Goal: Transaction & Acquisition: Purchase product/service

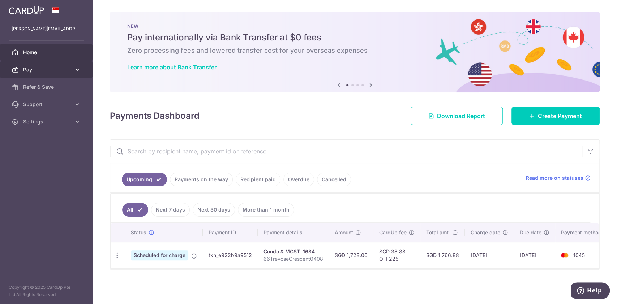
click at [77, 71] on icon at bounding box center [77, 69] width 7 height 7
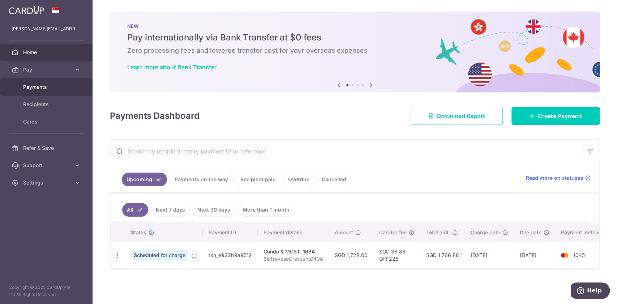
click at [42, 85] on span "Payments" at bounding box center [47, 87] width 48 height 7
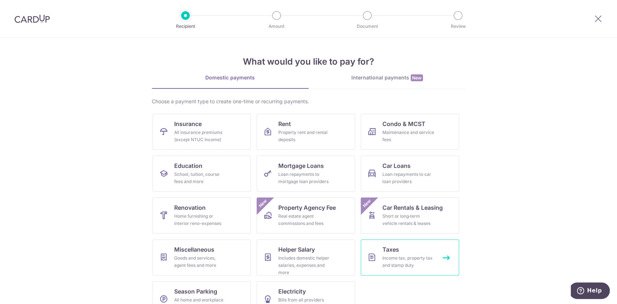
click at [388, 255] on div "Income tax, property tax and stamp duty" at bounding box center [408, 262] width 52 height 14
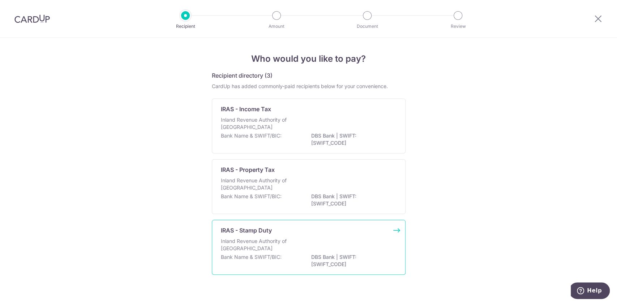
click at [328, 240] on div "Inland Revenue Authority of Singapore" at bounding box center [309, 246] width 176 height 16
click at [598, 18] on icon at bounding box center [598, 18] width 9 height 9
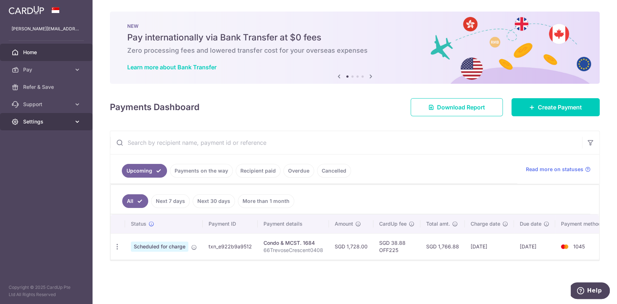
click at [74, 120] on icon at bounding box center [77, 121] width 7 height 7
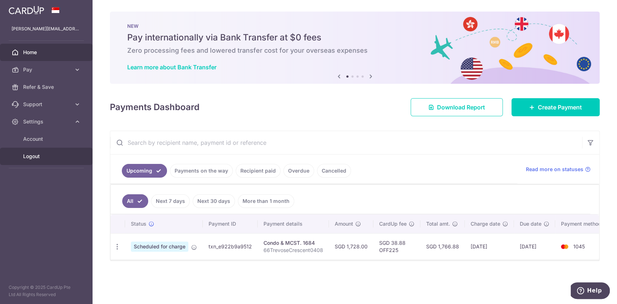
click at [34, 155] on span "Logout" at bounding box center [47, 156] width 48 height 7
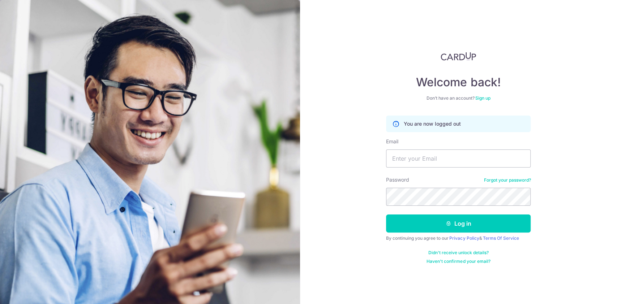
click at [34, 155] on img at bounding box center [150, 213] width 300 height 427
